Goal: Task Accomplishment & Management: Use online tool/utility

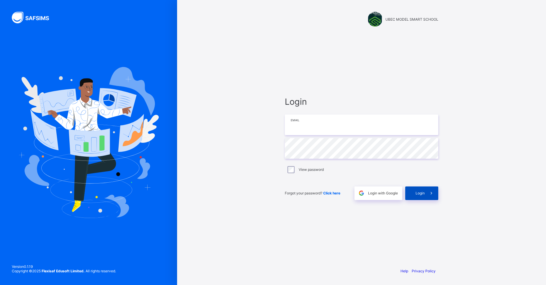
type input "**********"
click at [422, 193] on span "Login" at bounding box center [420, 193] width 9 height 4
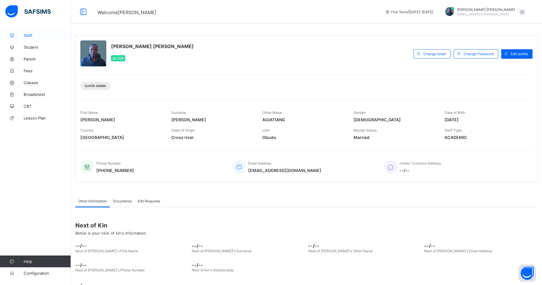
click at [32, 34] on span "Staff" at bounding box center [47, 35] width 47 height 5
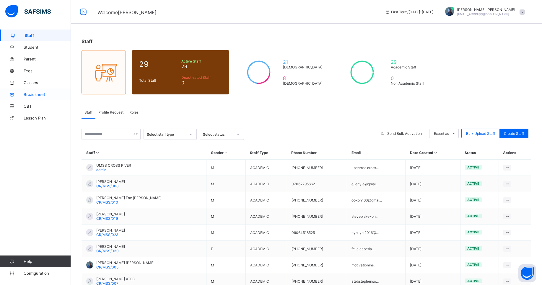
click at [42, 94] on span "Broadsheet" at bounding box center [47, 94] width 47 height 5
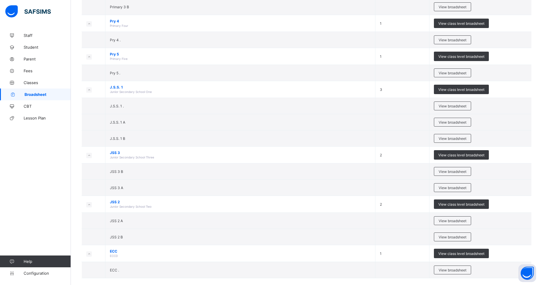
scroll to position [210, 0]
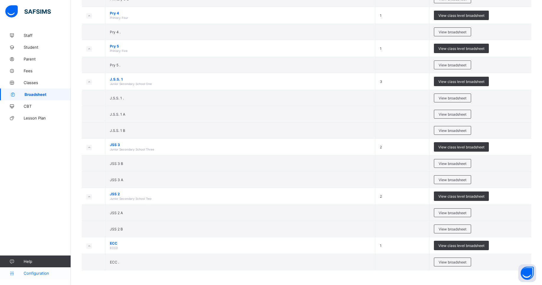
click at [24, 273] on span "Configuration" at bounding box center [47, 273] width 47 height 5
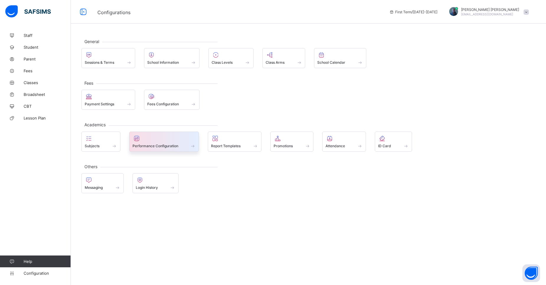
click at [151, 146] on span "Performance Configuration" at bounding box center [156, 146] width 46 height 4
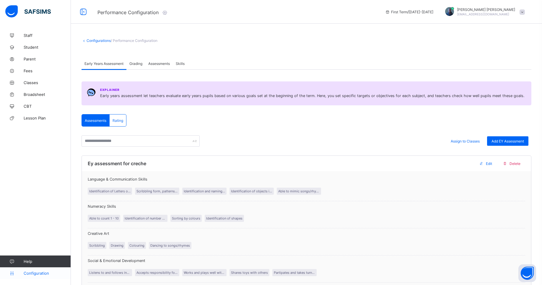
click at [34, 276] on link "Configuration" at bounding box center [35, 273] width 71 height 12
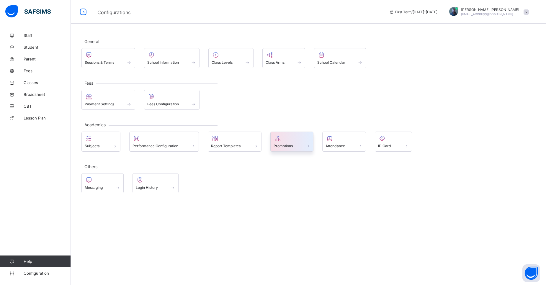
click at [297, 140] on div at bounding box center [292, 138] width 37 height 7
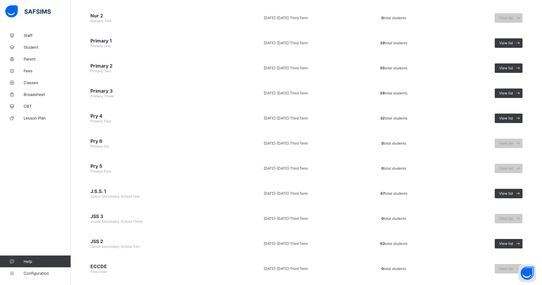
scroll to position [134, 0]
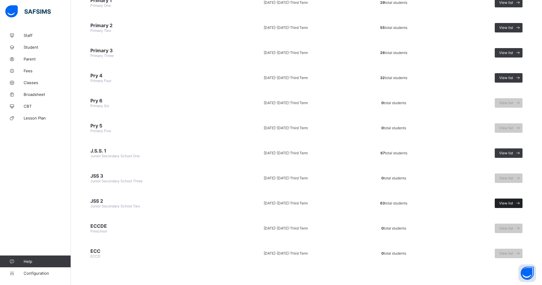
click at [518, 203] on span at bounding box center [517, 203] width 9 height 9
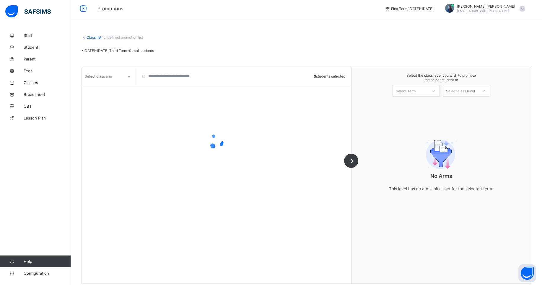
scroll to position [9, 0]
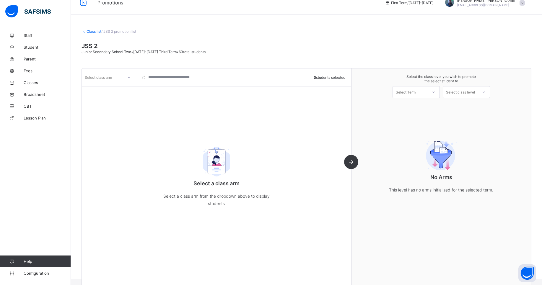
click at [87, 32] on link "Class list" at bounding box center [93, 31] width 15 height 4
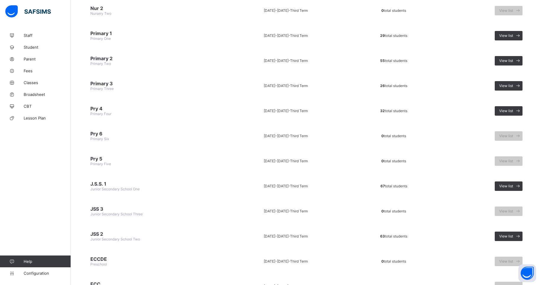
scroll to position [134, 0]
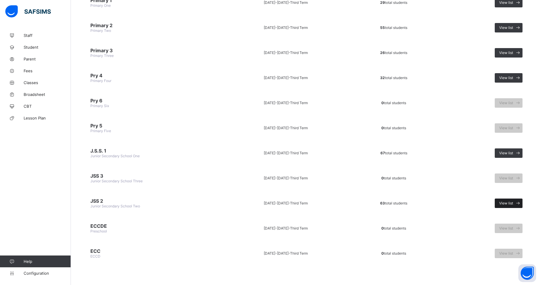
click at [511, 205] on span "View list" at bounding box center [506, 203] width 14 height 4
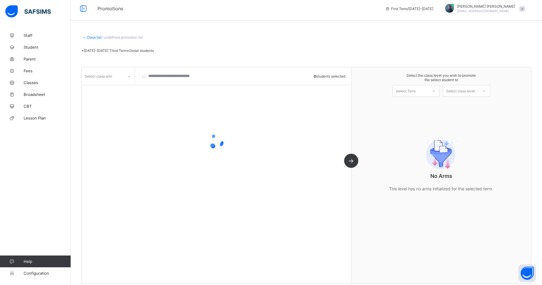
scroll to position [9, 0]
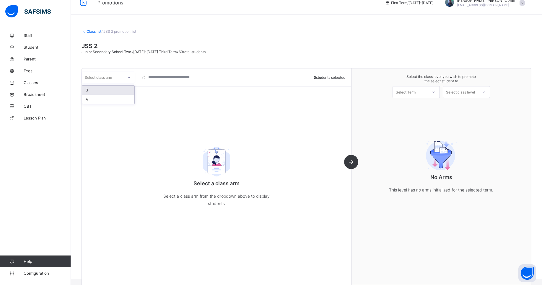
click at [128, 76] on icon at bounding box center [129, 78] width 4 height 6
click at [98, 99] on div "A" at bounding box center [108, 99] width 52 height 9
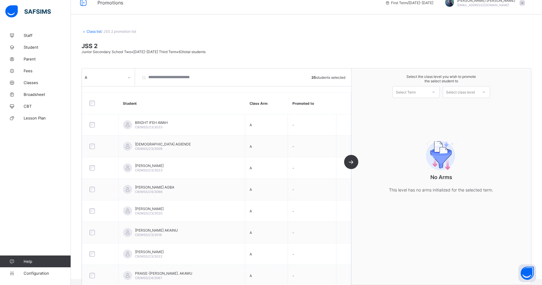
click at [351, 162] on div "A 35 students selected Student Class Arm Promoted to BRIGHT IFEH AWAH CR/MSS/23…" at bounding box center [216, 176] width 269 height 216
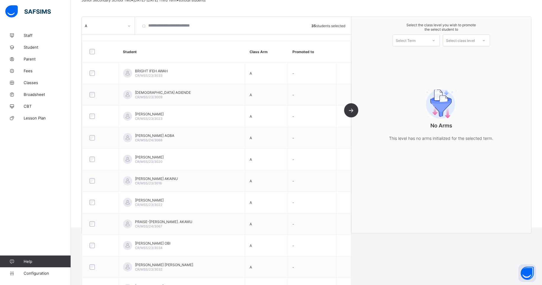
scroll to position [29, 0]
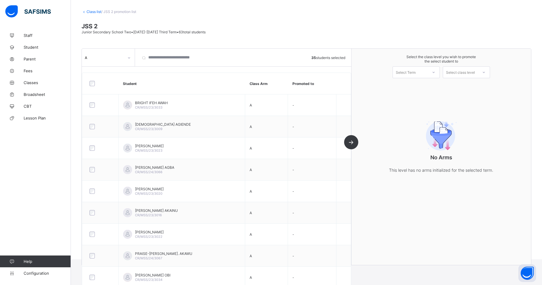
click at [351, 140] on div "A 35 students selected Student Class Arm Promoted to BRIGHT IFEH AWAH CR/MSS/23…" at bounding box center [216, 157] width 269 height 216
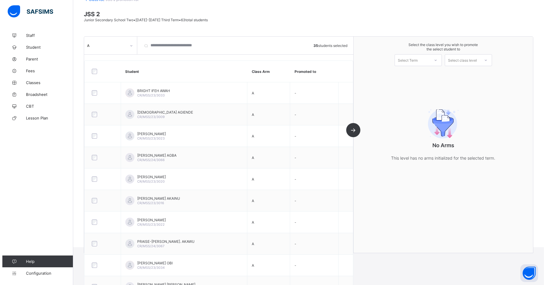
scroll to position [0, 0]
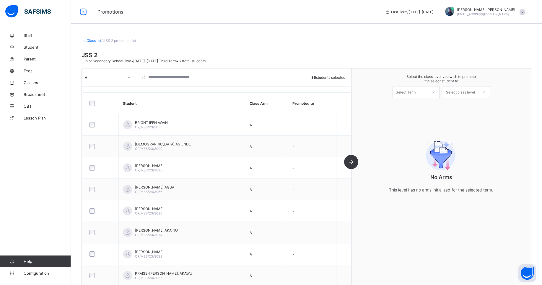
click at [434, 92] on div at bounding box center [433, 92] width 11 height 10
click at [417, 104] on div "First Term 2025-2026" at bounding box center [415, 108] width 47 height 14
click at [458, 90] on div "Select class level" at bounding box center [460, 92] width 29 height 12
click at [440, 130] on div "No Arms This level has no arms initialized for the selected term." at bounding box center [441, 165] width 118 height 81
click at [448, 95] on div "Select class level" at bounding box center [460, 92] width 35 height 8
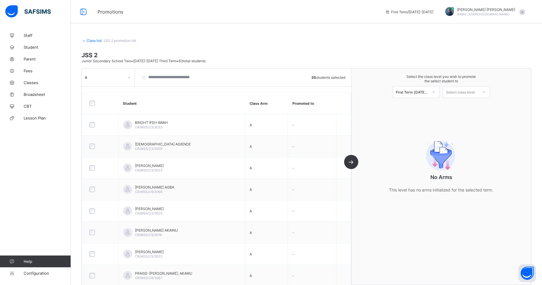
click at [429, 131] on div "No Arms This level has no arms initialized for the selected term." at bounding box center [441, 165] width 118 height 81
click at [86, 16] on div at bounding box center [83, 11] width 19 height 9
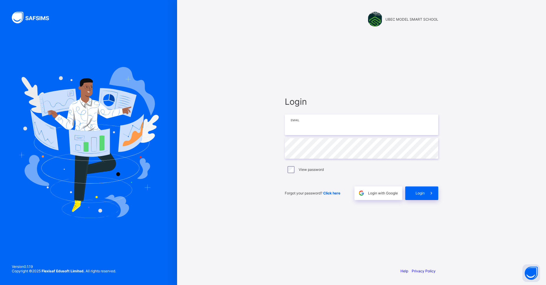
type input "**********"
click at [420, 197] on div "Login" at bounding box center [421, 194] width 33 height 14
